Goal: Check status: Check status

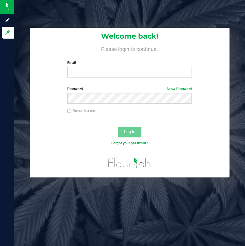
click at [92, 66] on div "Email Required Please format your email correctly." at bounding box center [129, 68] width 133 height 17
click at [124, 64] on label "Email" at bounding box center [129, 62] width 124 height 5
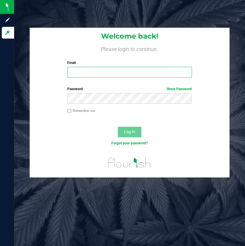
click at [124, 67] on input "Email" at bounding box center [129, 72] width 124 height 11
click at [132, 76] on input "Email" at bounding box center [129, 72] width 124 height 11
type input "[EMAIL_ADDRESS][DOMAIN_NAME]"
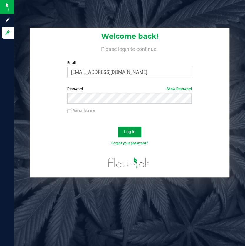
click at [134, 130] on span "Log In" at bounding box center [129, 131] width 11 height 5
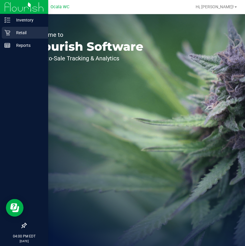
click at [8, 34] on icon at bounding box center [7, 33] width 6 height 6
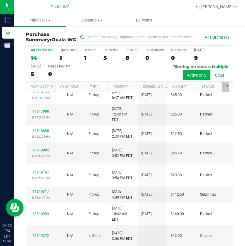
scroll to position [218, 0]
click at [42, 201] on td "11819317 (316244016)" at bounding box center [40, 194] width 29 height 17
click at [41, 193] on link "11819317" at bounding box center [41, 191] width 16 height 4
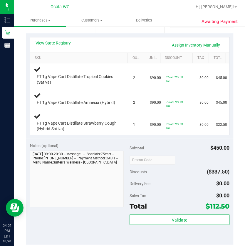
scroll to position [134, 0]
